Goal: Find specific page/section: Find specific page/section

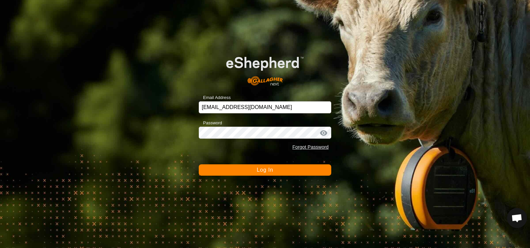
click at [264, 170] on span "Log In" at bounding box center [265, 170] width 16 height 6
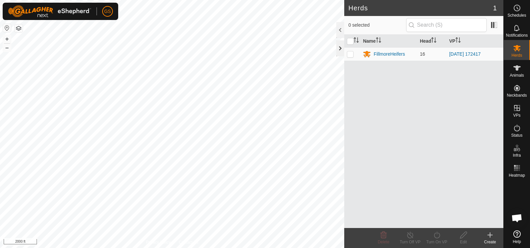
click at [340, 49] on div at bounding box center [340, 48] width 8 height 16
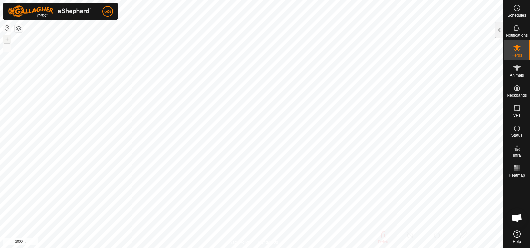
click at [8, 38] on button "+" at bounding box center [7, 39] width 8 height 8
click at [6, 37] on button "+" at bounding box center [7, 39] width 8 height 8
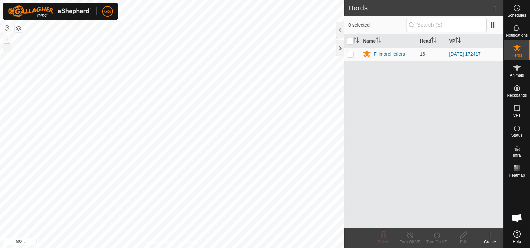
click at [5, 48] on button "–" at bounding box center [7, 48] width 8 height 8
